Goal: Task Accomplishment & Management: Use online tool/utility

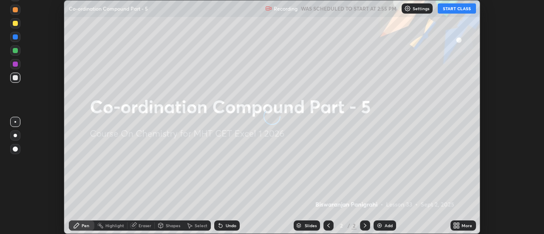
scroll to position [234, 544]
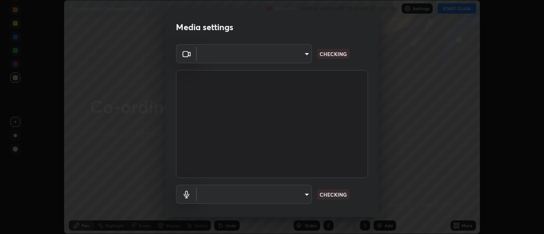
type input "4eebad9fb2b760257747d3faba0537f77ebfd590b97cb0ff6e10e17389be776b"
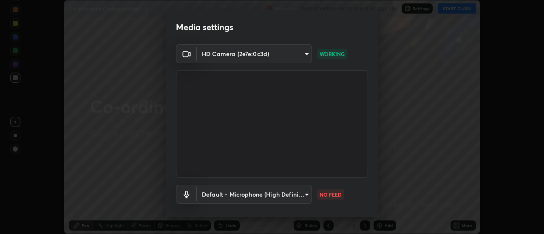
click at [198, 197] on body "Erase all Co-ordination Compound Part - 5 Recording WAS SCHEDULED TO START AT 2…" at bounding box center [272, 117] width 544 height 234
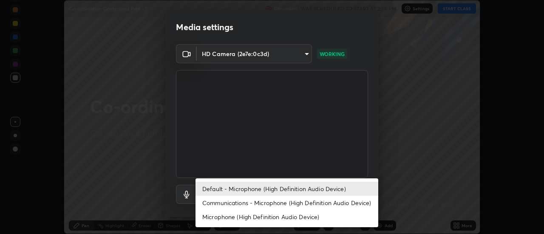
click at [208, 203] on li "Communications - Microphone (High Definition Audio Device)" at bounding box center [286, 203] width 183 height 14
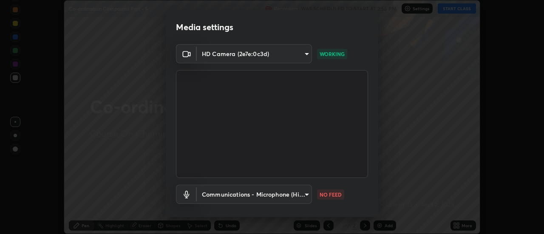
click at [205, 199] on body "Erase all Co-ordination Compound Part - 5 Recording WAS SCHEDULED TO START AT 2…" at bounding box center [272, 117] width 544 height 234
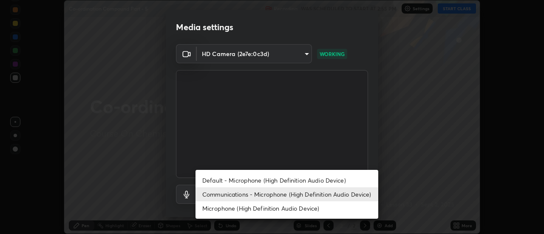
click at [207, 180] on li "Default - Microphone (High Definition Audio Device)" at bounding box center [286, 180] width 183 height 14
type input "default"
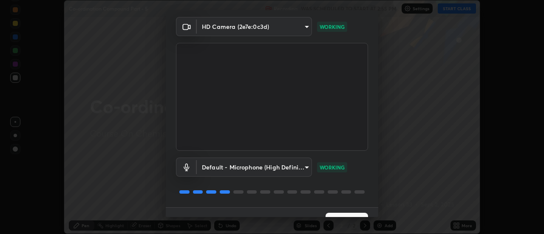
scroll to position [45, 0]
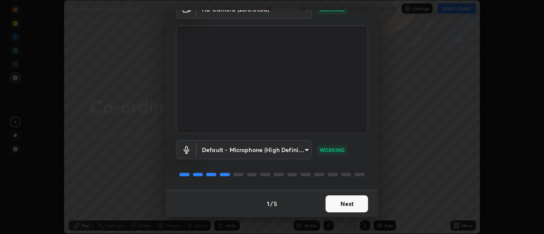
click at [337, 203] on button "Next" at bounding box center [347, 203] width 42 height 17
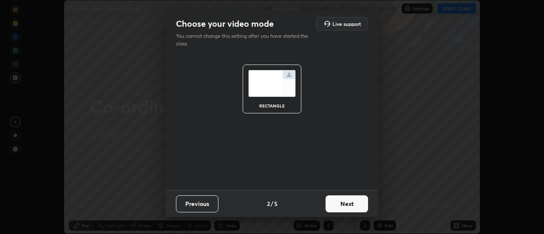
scroll to position [0, 0]
click at [351, 205] on button "Next" at bounding box center [347, 203] width 42 height 17
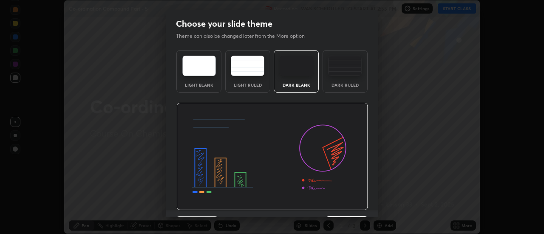
scroll to position [21, 0]
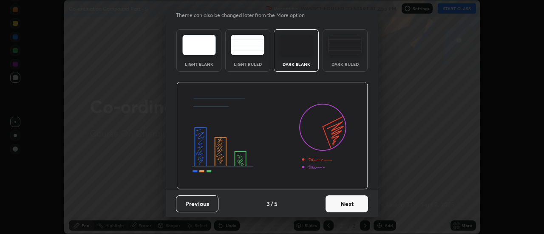
click at [345, 206] on button "Next" at bounding box center [347, 203] width 42 height 17
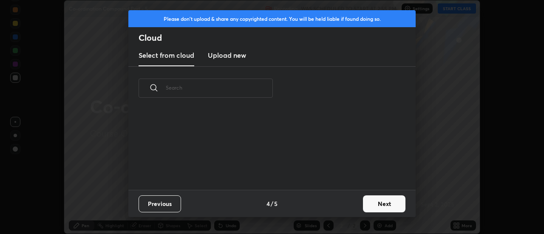
scroll to position [80, 273]
click at [369, 204] on button "Next" at bounding box center [384, 203] width 42 height 17
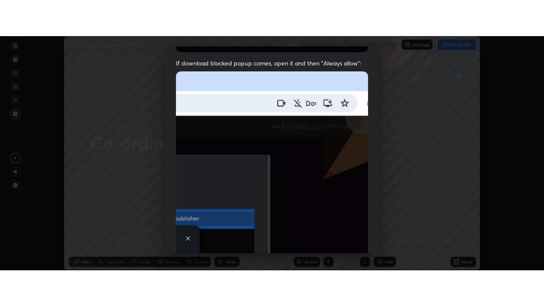
scroll to position [218, 0]
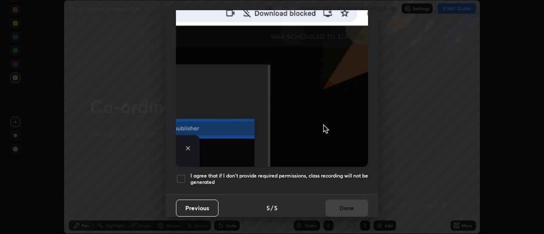
click at [183, 176] on div at bounding box center [181, 179] width 10 height 10
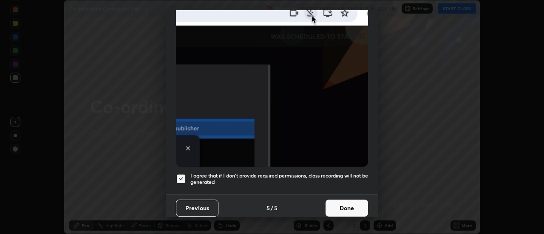
click at [346, 203] on button "Done" at bounding box center [347, 208] width 42 height 17
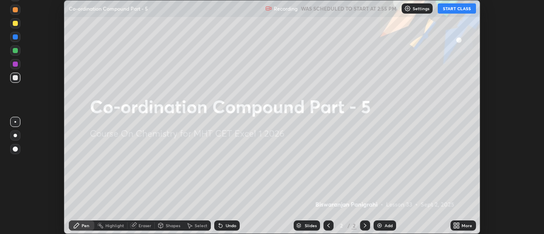
click at [460, 225] on div "More" at bounding box center [462, 226] width 25 height 10
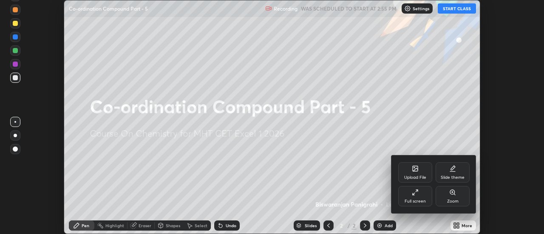
click at [421, 201] on div "Full screen" at bounding box center [415, 201] width 21 height 4
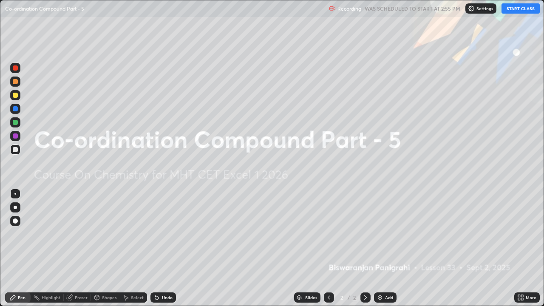
scroll to position [306, 544]
click at [383, 234] on div "Add" at bounding box center [385, 297] width 23 height 10
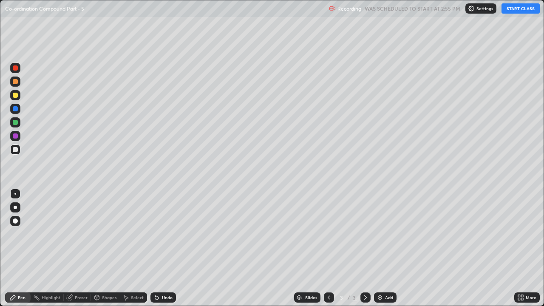
click at [524, 8] on button "START CLASS" at bounding box center [520, 8] width 38 height 10
click at [15, 82] on div at bounding box center [15, 81] width 5 height 5
click at [17, 154] on div at bounding box center [15, 149] width 10 height 10
click at [17, 123] on div at bounding box center [15, 122] width 5 height 5
click at [15, 96] on div at bounding box center [15, 95] width 5 height 5
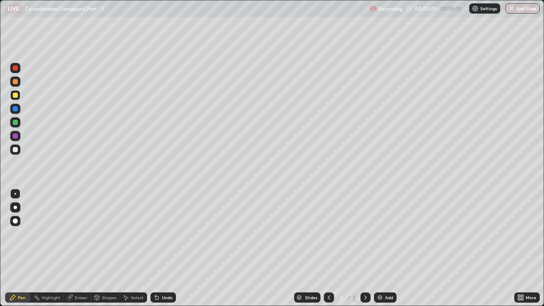
click at [16, 151] on div at bounding box center [15, 149] width 5 height 5
click at [156, 234] on icon at bounding box center [156, 297] width 3 height 3
click at [168, 234] on div "Undo" at bounding box center [162, 297] width 25 height 10
click at [166, 234] on div "Undo" at bounding box center [167, 297] width 11 height 4
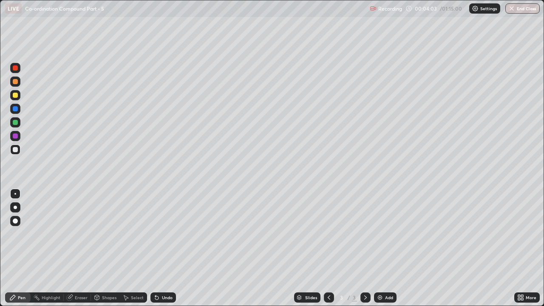
click at [166, 234] on div "Undo" at bounding box center [162, 297] width 25 height 10
click at [167, 234] on div "Undo" at bounding box center [167, 297] width 11 height 4
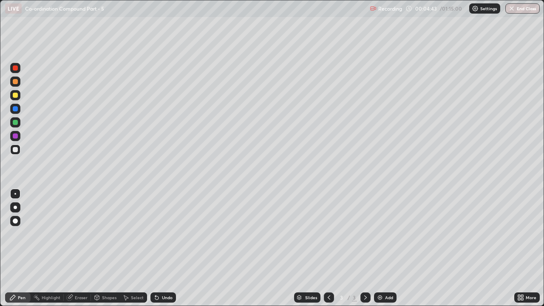
click at [168, 234] on div "Undo" at bounding box center [167, 297] width 11 height 4
click at [167, 234] on div "Undo" at bounding box center [162, 297] width 25 height 10
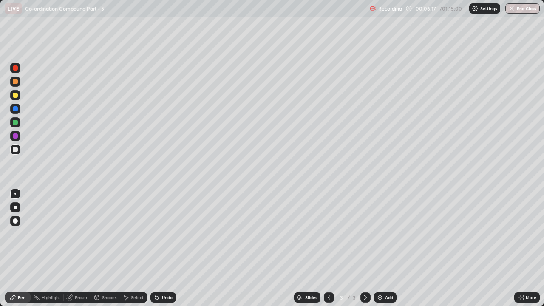
click at [382, 234] on img at bounding box center [380, 297] width 7 height 7
click at [15, 96] on div at bounding box center [15, 95] width 5 height 5
click at [157, 234] on icon at bounding box center [156, 297] width 7 height 7
click at [156, 234] on icon at bounding box center [156, 297] width 3 height 3
click at [159, 234] on icon at bounding box center [156, 297] width 7 height 7
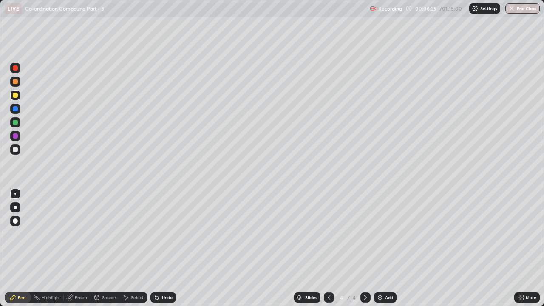
click at [156, 234] on icon at bounding box center [156, 297] width 3 height 3
click at [17, 149] on div at bounding box center [15, 149] width 5 height 5
click at [17, 125] on div at bounding box center [15, 122] width 5 height 5
click at [16, 96] on div at bounding box center [15, 95] width 5 height 5
click at [16, 82] on div at bounding box center [15, 81] width 5 height 5
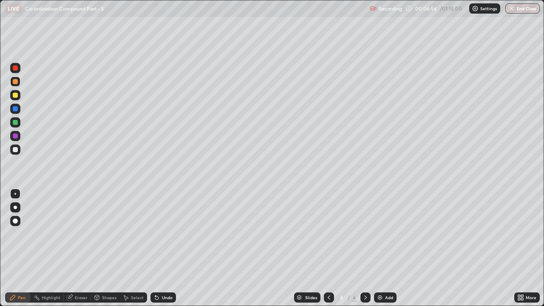
click at [16, 136] on div at bounding box center [15, 135] width 5 height 5
click at [155, 234] on icon at bounding box center [156, 297] width 3 height 3
click at [155, 234] on icon at bounding box center [155, 295] width 1 height 1
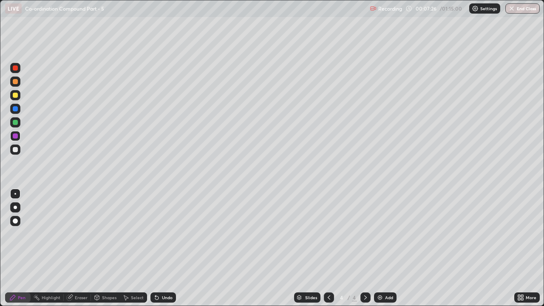
click at [155, 234] on icon at bounding box center [155, 295] width 1 height 1
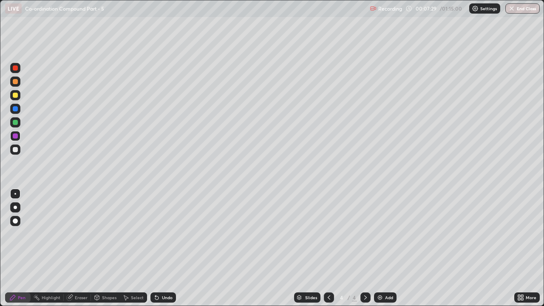
click at [155, 234] on icon at bounding box center [155, 295] width 1 height 1
click at [153, 234] on icon at bounding box center [156, 297] width 7 height 7
click at [155, 234] on icon at bounding box center [156, 297] width 3 height 3
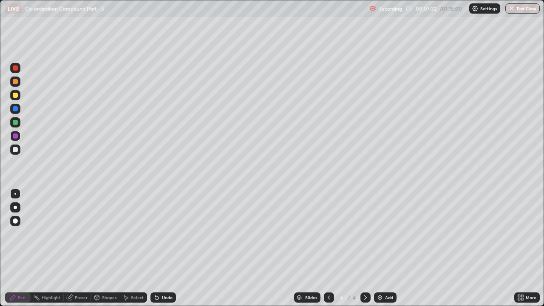
click at [153, 234] on icon at bounding box center [156, 297] width 7 height 7
click at [156, 234] on icon at bounding box center [156, 297] width 3 height 3
click at [14, 153] on div at bounding box center [15, 149] width 10 height 10
click at [14, 124] on div at bounding box center [15, 122] width 5 height 5
click at [328, 234] on icon at bounding box center [329, 297] width 7 height 7
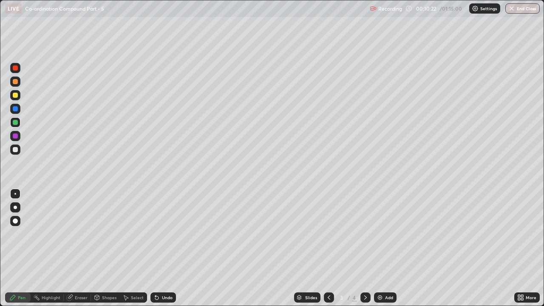
click at [173, 234] on div "Undo" at bounding box center [162, 297] width 25 height 10
click at [20, 151] on div at bounding box center [15, 149] width 10 height 10
click at [162, 234] on div "Undo" at bounding box center [167, 297] width 11 height 4
click at [156, 234] on icon at bounding box center [156, 297] width 3 height 3
click at [160, 234] on div "Undo" at bounding box center [162, 297] width 25 height 10
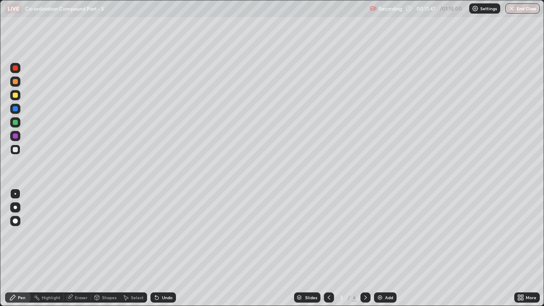
click at [163, 234] on div "Undo" at bounding box center [162, 297] width 25 height 10
click at [161, 234] on div "Undo" at bounding box center [162, 297] width 25 height 10
click at [77, 234] on div "Eraser" at bounding box center [77, 297] width 27 height 10
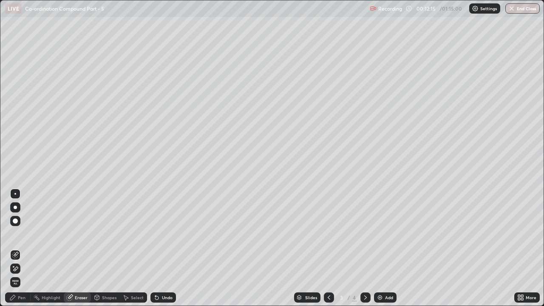
click at [17, 234] on icon at bounding box center [15, 268] width 7 height 7
click at [14, 234] on div "Pen" at bounding box center [17, 297] width 25 height 10
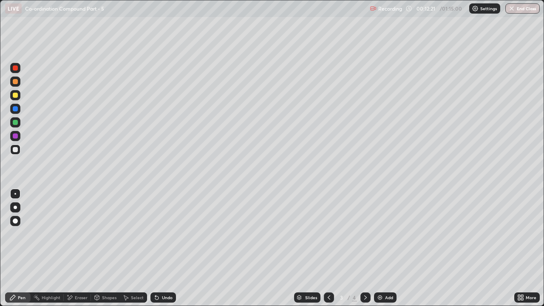
click at [16, 95] on div at bounding box center [15, 95] width 5 height 5
click at [15, 151] on div at bounding box center [15, 149] width 5 height 5
click at [385, 234] on div "Add" at bounding box center [389, 297] width 8 height 4
click at [19, 96] on div at bounding box center [15, 95] width 10 height 10
click at [163, 234] on div "Undo" at bounding box center [162, 297] width 25 height 10
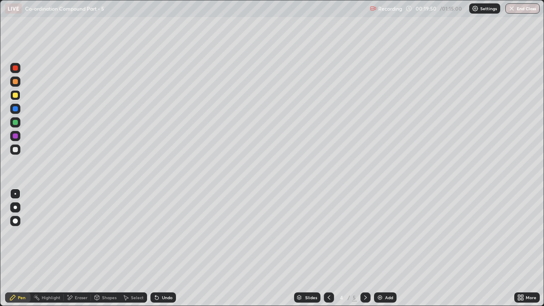
click at [379, 234] on img at bounding box center [380, 297] width 7 height 7
click at [17, 151] on div at bounding box center [15, 149] width 5 height 5
click at [76, 234] on div "Eraser" at bounding box center [81, 297] width 13 height 4
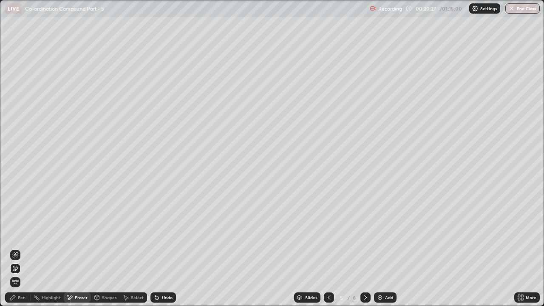
click at [23, 234] on div "Pen" at bounding box center [17, 297] width 25 height 10
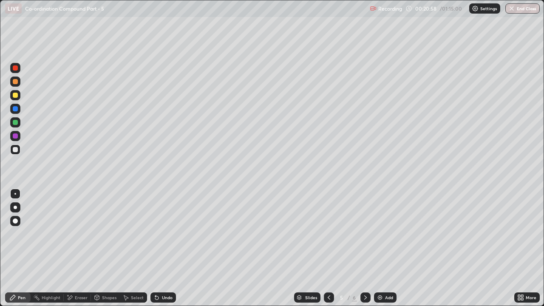
click at [16, 150] on div at bounding box center [15, 149] width 5 height 5
click at [15, 99] on div at bounding box center [15, 95] width 10 height 10
click at [16, 82] on div at bounding box center [15, 81] width 5 height 5
click at [14, 151] on div at bounding box center [15, 149] width 5 height 5
click at [14, 123] on div at bounding box center [15, 122] width 5 height 5
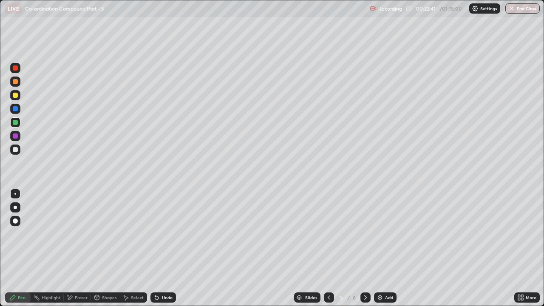
click at [17, 150] on div at bounding box center [15, 149] width 5 height 5
click at [164, 234] on div "Undo" at bounding box center [167, 297] width 11 height 4
click at [16, 137] on div at bounding box center [15, 135] width 5 height 5
click at [20, 152] on div at bounding box center [15, 149] width 10 height 10
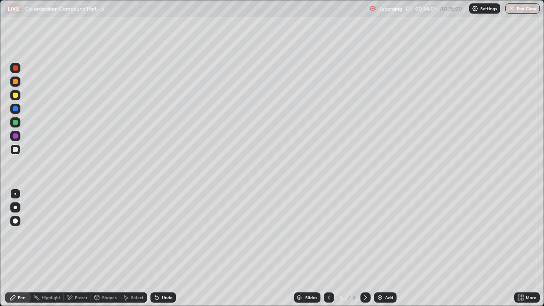
click at [379, 234] on img at bounding box center [380, 297] width 7 height 7
click at [16, 96] on div at bounding box center [15, 95] width 5 height 5
click at [156, 234] on icon at bounding box center [156, 297] width 3 height 3
click at [17, 153] on div at bounding box center [15, 149] width 10 height 10
click at [15, 81] on div at bounding box center [15, 81] width 5 height 5
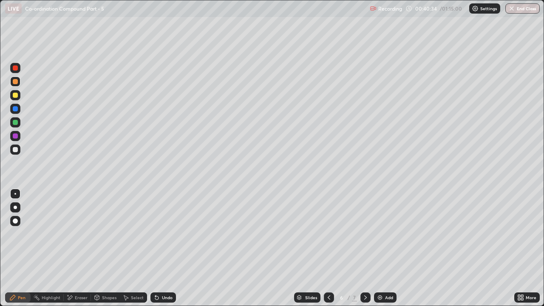
click at [17, 151] on div at bounding box center [15, 149] width 5 height 5
click at [14, 96] on div at bounding box center [15, 95] width 5 height 5
click at [17, 149] on div at bounding box center [15, 149] width 5 height 5
click at [17, 135] on div at bounding box center [15, 135] width 5 height 5
click at [17, 123] on div at bounding box center [15, 122] width 5 height 5
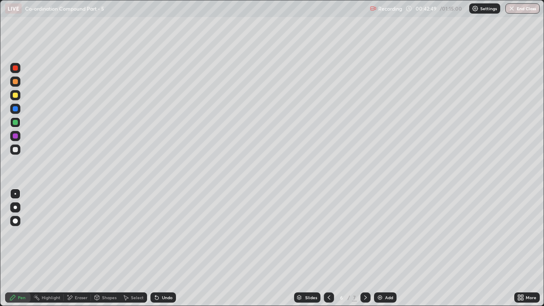
click at [19, 151] on div at bounding box center [15, 149] width 10 height 10
click at [172, 234] on div "Undo" at bounding box center [162, 297] width 25 height 10
click at [164, 234] on div "Undo" at bounding box center [162, 297] width 25 height 10
click at [159, 234] on icon at bounding box center [156, 297] width 7 height 7
click at [14, 135] on div at bounding box center [15, 135] width 5 height 5
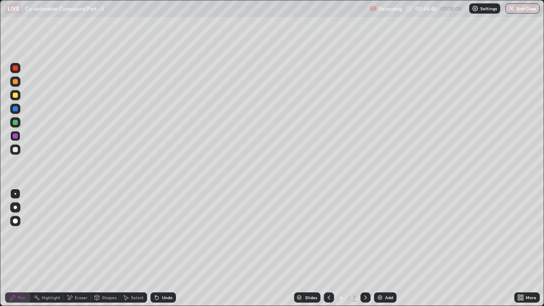
click at [18, 124] on div at bounding box center [15, 122] width 10 height 10
click at [421, 234] on div "Slides 6 / 7 Add" at bounding box center [345, 297] width 338 height 17
click at [160, 234] on div "Undo" at bounding box center [162, 297] width 25 height 10
click at [155, 234] on icon at bounding box center [156, 297] width 3 height 3
click at [15, 93] on div at bounding box center [15, 95] width 5 height 5
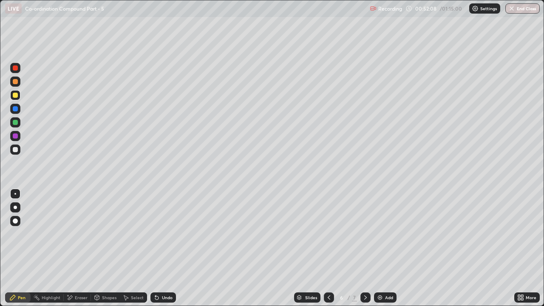
click at [379, 234] on div "Add" at bounding box center [385, 297] width 23 height 10
click at [15, 150] on div at bounding box center [15, 149] width 5 height 5
click at [17, 82] on div at bounding box center [15, 81] width 5 height 5
click at [15, 97] on div at bounding box center [15, 95] width 5 height 5
click at [159, 234] on div "Undo" at bounding box center [162, 297] width 25 height 10
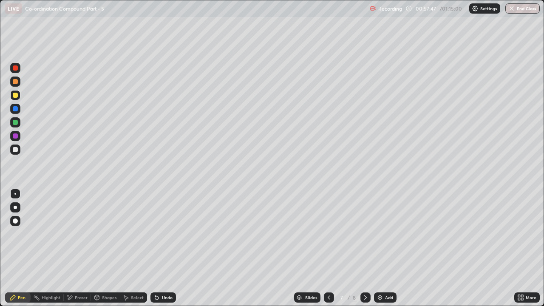
click at [159, 234] on div "Undo" at bounding box center [162, 297] width 25 height 10
click at [16, 153] on div at bounding box center [15, 149] width 10 height 10
click at [19, 86] on div at bounding box center [15, 81] width 10 height 10
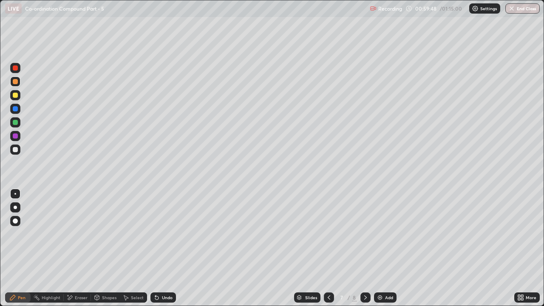
click at [168, 234] on div "Undo" at bounding box center [167, 297] width 11 height 4
click at [17, 153] on div at bounding box center [15, 149] width 10 height 10
click at [331, 234] on icon at bounding box center [329, 297] width 7 height 7
click at [364, 234] on icon at bounding box center [365, 297] width 7 height 7
click at [15, 94] on div at bounding box center [15, 95] width 5 height 5
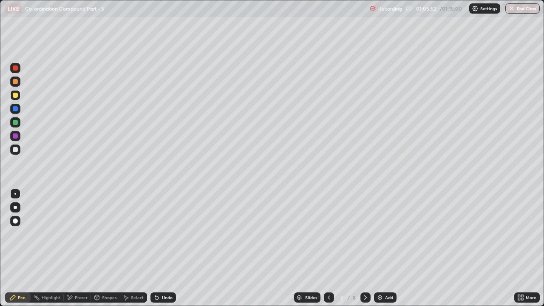
click at [388, 234] on div "Add" at bounding box center [389, 297] width 8 height 4
click at [15, 149] on div at bounding box center [15, 149] width 5 height 5
click at [162, 234] on div "Undo" at bounding box center [167, 297] width 11 height 4
click at [168, 234] on div "Undo" at bounding box center [167, 297] width 11 height 4
click at [14, 95] on div at bounding box center [15, 95] width 5 height 5
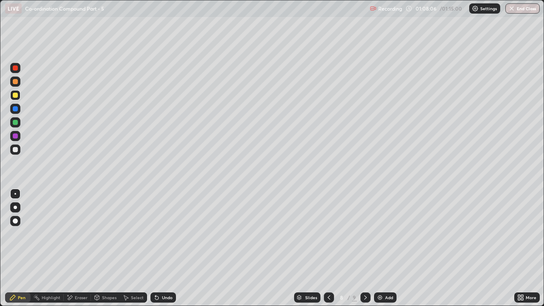
click at [167, 234] on div "Undo" at bounding box center [167, 297] width 11 height 4
click at [155, 234] on icon at bounding box center [155, 295] width 1 height 1
click at [158, 234] on icon at bounding box center [156, 297] width 7 height 7
click at [156, 234] on icon at bounding box center [156, 297] width 3 height 3
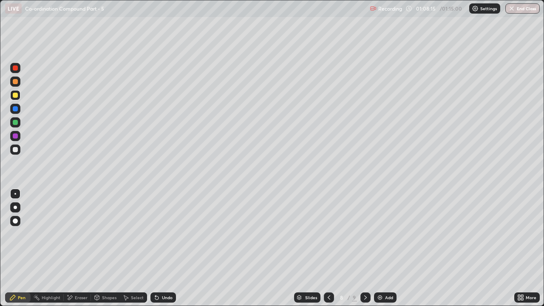
click at [156, 234] on icon at bounding box center [156, 297] width 3 height 3
click at [160, 234] on div "Undo" at bounding box center [162, 297] width 25 height 10
click at [18, 123] on div at bounding box center [15, 122] width 10 height 10
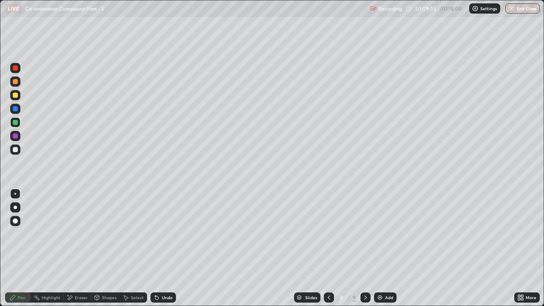
click at [20, 153] on div at bounding box center [15, 149] width 10 height 10
click at [16, 136] on div at bounding box center [15, 135] width 5 height 5
click at [15, 81] on div at bounding box center [15, 81] width 5 height 5
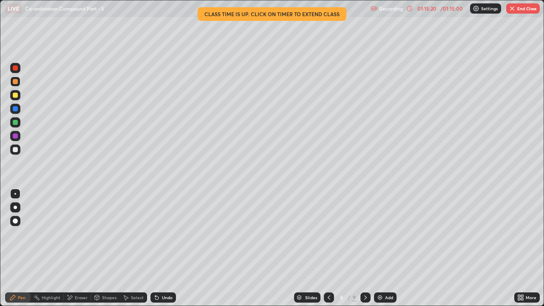
click at [521, 8] on button "End Class" at bounding box center [523, 8] width 34 height 10
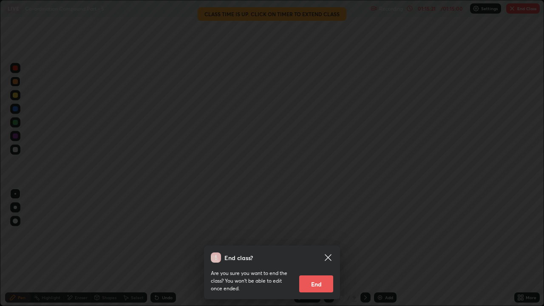
click at [321, 234] on button "End" at bounding box center [316, 283] width 34 height 17
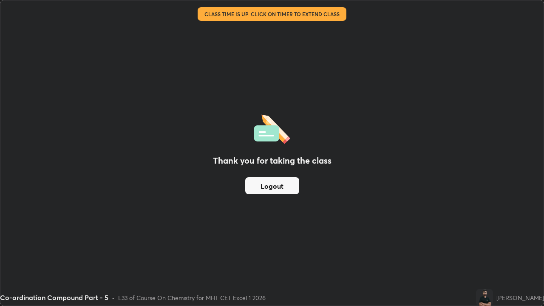
click at [277, 185] on button "Logout" at bounding box center [272, 185] width 54 height 17
click at [277, 187] on button "Logout" at bounding box center [272, 185] width 54 height 17
